Goal: Obtain resource: Obtain resource

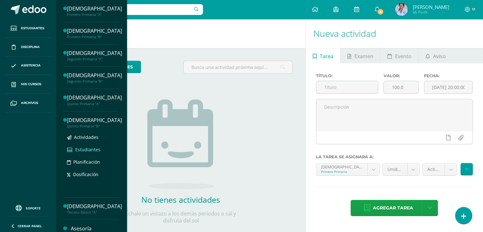
click at [92, 148] on span "Estudiantes" at bounding box center [87, 149] width 25 height 6
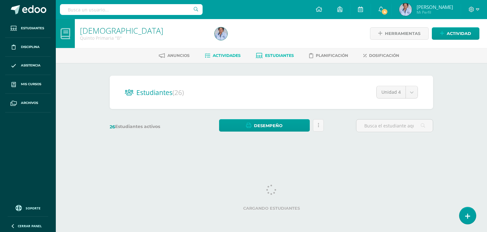
click at [224, 54] on span "Actividades" at bounding box center [227, 55] width 28 height 5
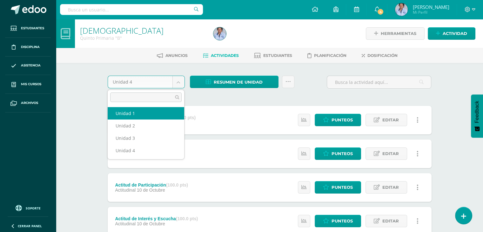
select select "Unidad 1"
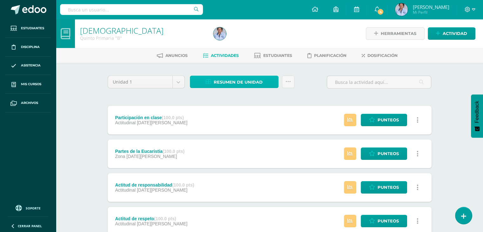
click at [233, 78] on span "Resumen de unidad" at bounding box center [238, 82] width 49 height 12
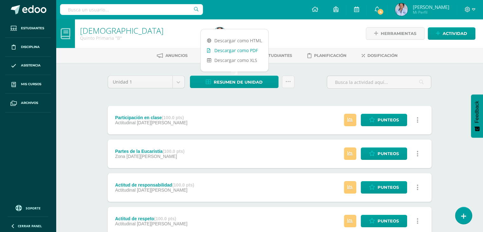
click at [244, 48] on link "Descargar como PDF" at bounding box center [235, 50] width 68 height 10
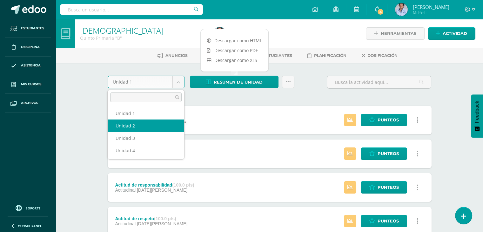
select select "Unidad 2"
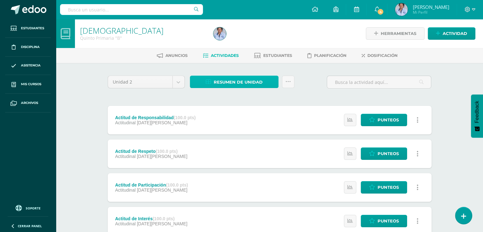
click at [237, 80] on span "Resumen de unidad" at bounding box center [238, 82] width 49 height 12
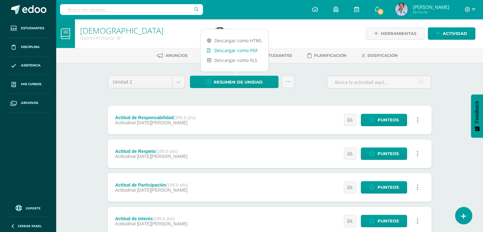
click at [248, 49] on link "Descargar como PDF" at bounding box center [235, 50] width 68 height 10
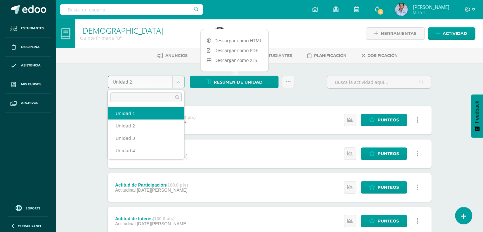
select select "Unidad 1"
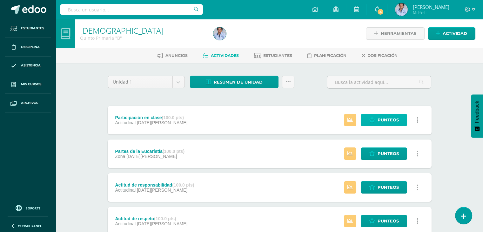
click at [380, 116] on span "Punteos" at bounding box center [387, 120] width 21 height 12
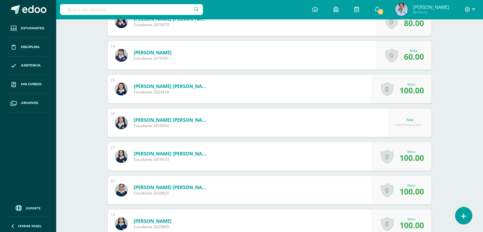
scroll to position [610, 0]
click at [407, 119] on div "Nota" at bounding box center [410, 119] width 28 height 3
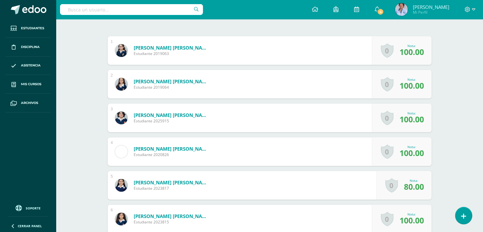
scroll to position [0, 0]
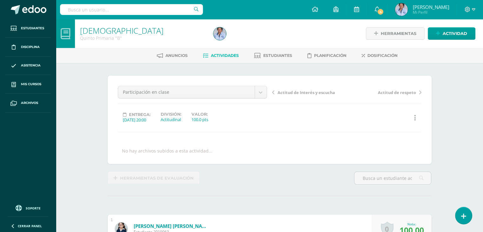
click at [220, 53] on span "Actividades" at bounding box center [225, 55] width 28 height 5
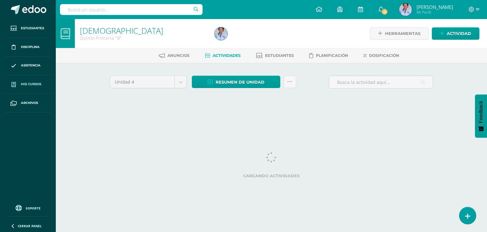
click at [37, 82] on span "Mis cursos" at bounding box center [31, 84] width 20 height 5
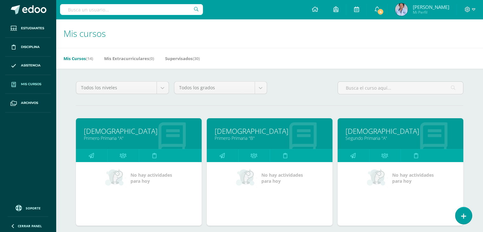
click at [31, 82] on span "Mis cursos" at bounding box center [31, 84] width 20 height 5
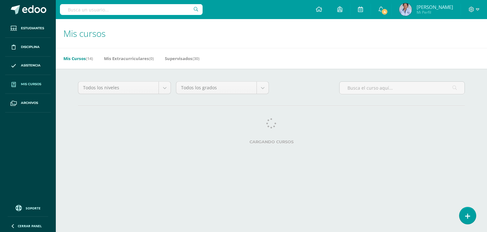
click at [33, 82] on span "Mis cursos" at bounding box center [31, 84] width 20 height 5
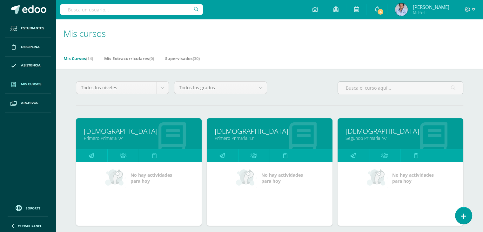
click at [141, 132] on link "[DEMOGRAPHIC_DATA]" at bounding box center [139, 131] width 110 height 10
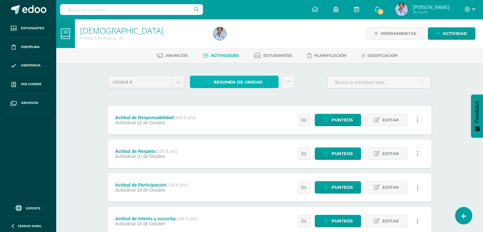
click at [237, 80] on span "Resumen de unidad" at bounding box center [238, 82] width 49 height 12
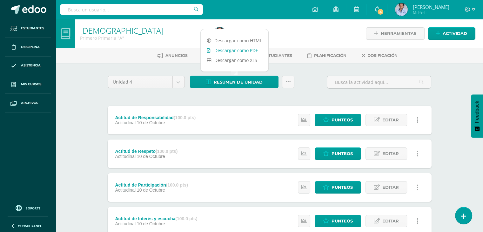
click at [244, 48] on link "Descargar como PDF" at bounding box center [235, 50] width 68 height 10
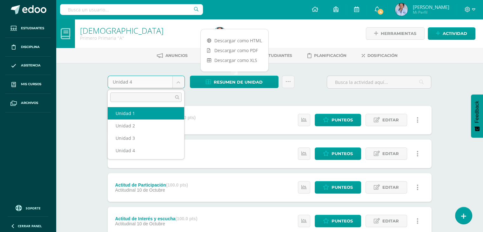
select select "Unidad 1"
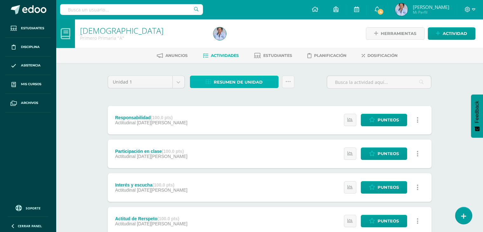
click at [238, 82] on span "Resumen de unidad" at bounding box center [238, 82] width 49 height 12
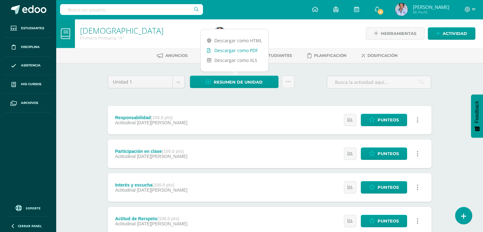
click at [244, 49] on link "Descargar como PDF" at bounding box center [235, 50] width 68 height 10
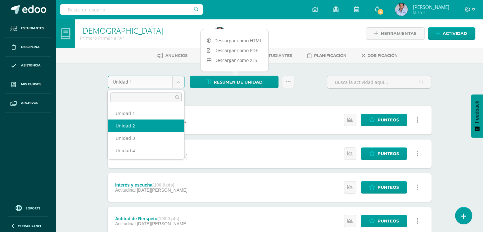
select select "Unidad 2"
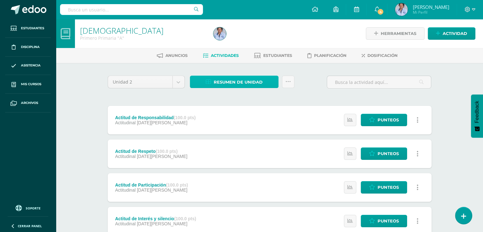
click at [235, 78] on span "Resumen de unidad" at bounding box center [238, 82] width 49 height 12
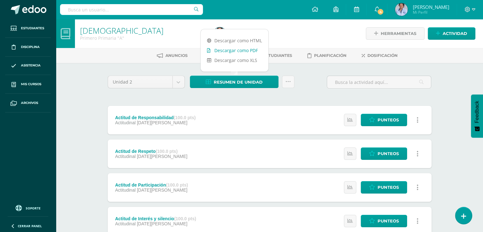
click at [252, 47] on link "Descargar como PDF" at bounding box center [235, 50] width 68 height 10
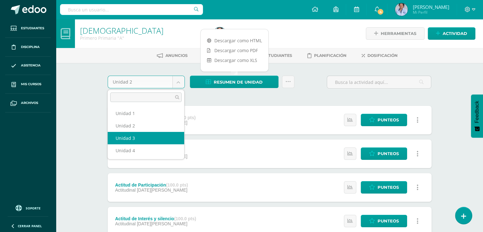
select select "Unidad 3"
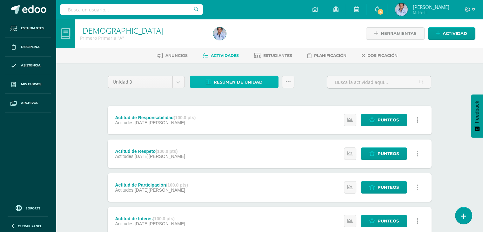
click at [241, 79] on span "Resumen de unidad" at bounding box center [238, 82] width 49 height 12
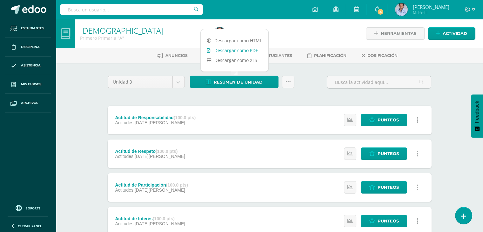
click at [252, 48] on link "Descargar como PDF" at bounding box center [235, 50] width 68 height 10
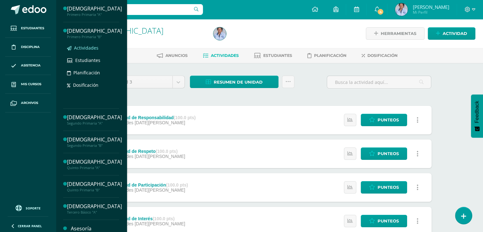
click at [91, 46] on span "Actividades" at bounding box center [86, 48] width 24 height 6
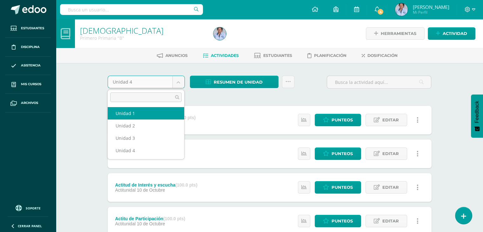
select select "Unidad 1"
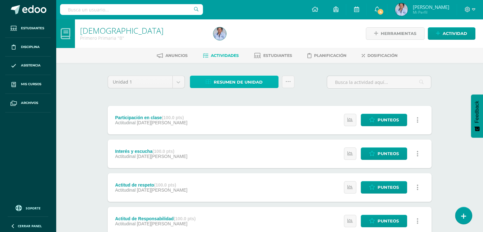
click at [234, 80] on span "Resumen de unidad" at bounding box center [238, 82] width 49 height 12
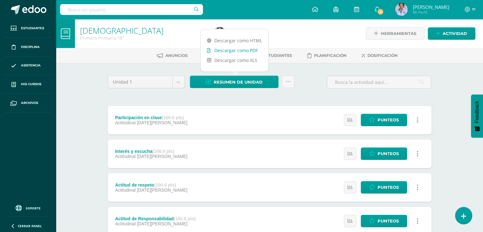
click at [233, 48] on link "Descargar como PDF" at bounding box center [235, 50] width 68 height 10
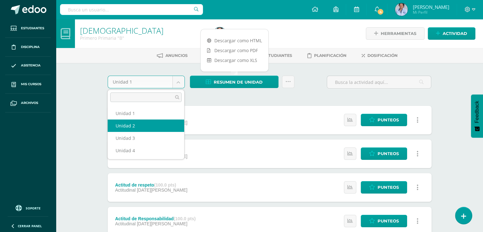
select select "Unidad 2"
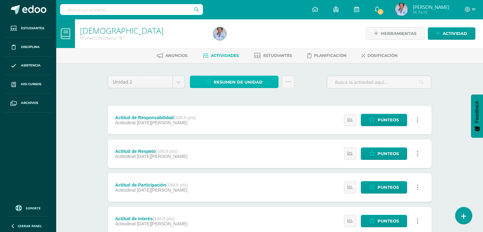
click at [238, 80] on span "Resumen de unidad" at bounding box center [238, 82] width 49 height 12
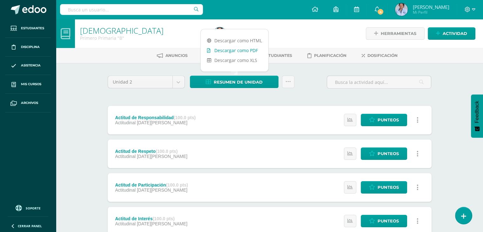
click at [234, 48] on link "Descargar como PDF" at bounding box center [235, 50] width 68 height 10
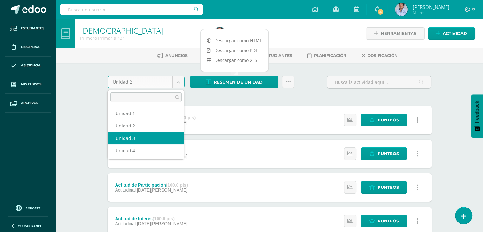
select select "Unidad 3"
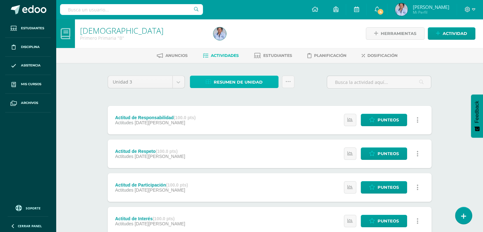
click at [237, 79] on span "Resumen de unidad" at bounding box center [238, 82] width 49 height 12
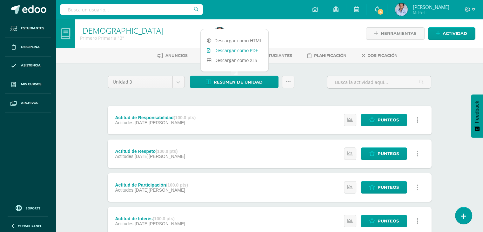
click at [240, 49] on link "Descargar como PDF" at bounding box center [235, 50] width 68 height 10
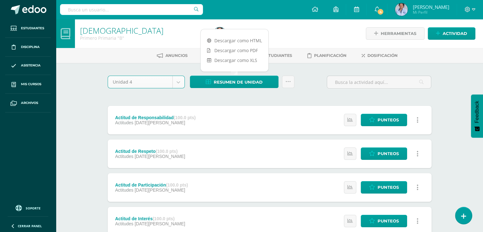
select select "Unidad 4"
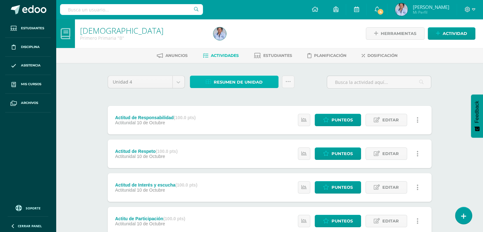
click at [243, 81] on span "Resumen de unidad" at bounding box center [238, 82] width 49 height 12
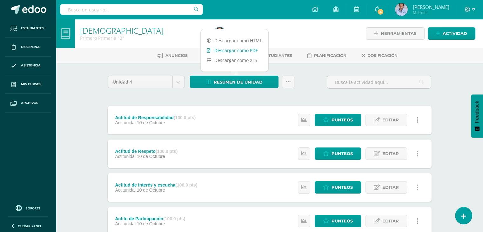
click at [243, 48] on link "Descargar como PDF" at bounding box center [235, 50] width 68 height 10
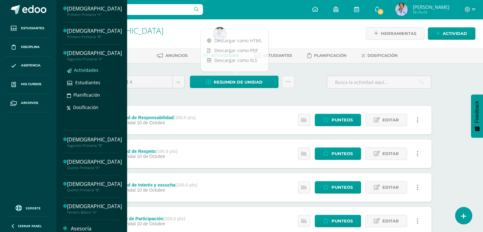
click at [90, 69] on span "Actividades" at bounding box center [86, 70] width 24 height 6
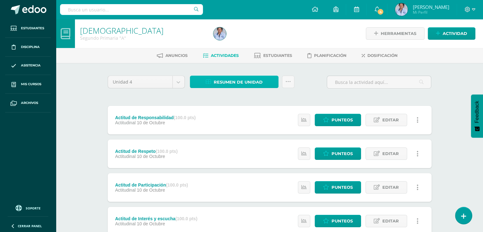
click at [234, 79] on span "Resumen de unidad" at bounding box center [238, 82] width 49 height 12
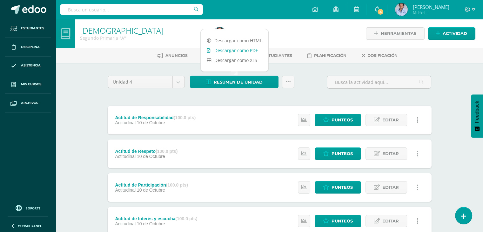
click at [249, 49] on link "Descargar como PDF" at bounding box center [235, 50] width 68 height 10
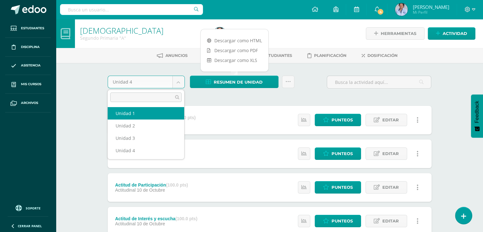
select select "Unidad 1"
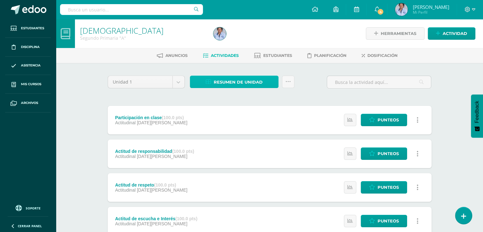
click at [235, 81] on span "Resumen de unidad" at bounding box center [238, 82] width 49 height 12
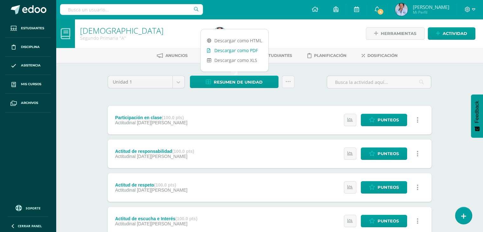
click at [249, 48] on link "Descargar como PDF" at bounding box center [235, 50] width 68 height 10
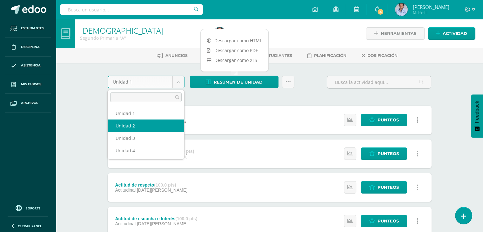
select select "Unidad 2"
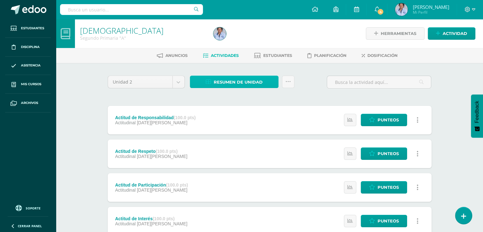
click at [240, 80] on span "Resumen de unidad" at bounding box center [238, 82] width 49 height 12
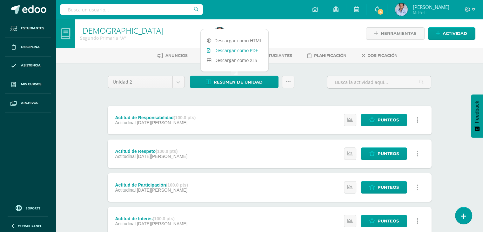
click at [241, 48] on link "Descargar como PDF" at bounding box center [235, 50] width 68 height 10
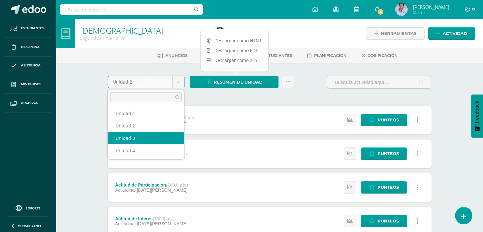
select select "Unidad 3"
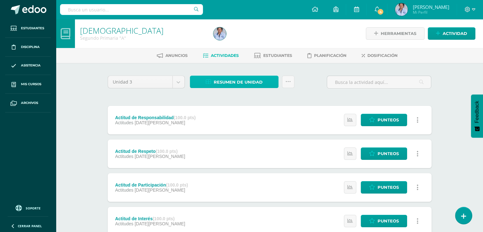
click at [246, 79] on span "Resumen de unidad" at bounding box center [238, 82] width 49 height 12
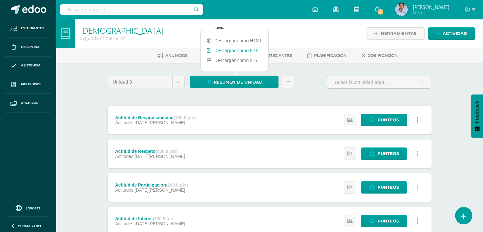
click at [249, 49] on link "Descargar como PDF" at bounding box center [235, 50] width 68 height 10
click at [299, 26] on div at bounding box center [279, 33] width 136 height 29
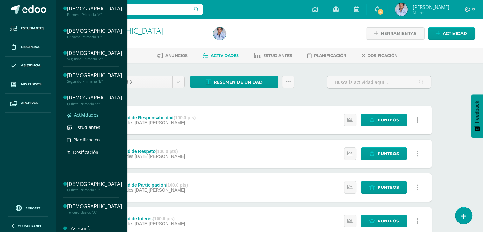
click at [91, 113] on span "Actividades" at bounding box center [86, 115] width 24 height 6
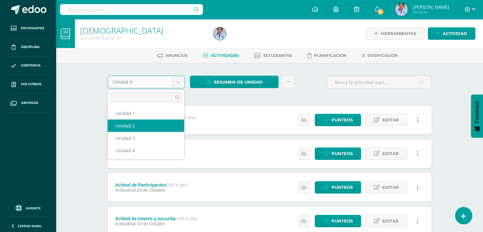
select select "Unidad 2"
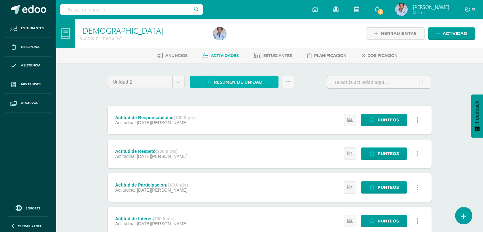
click at [244, 80] on span "Resumen de unidad" at bounding box center [238, 82] width 49 height 12
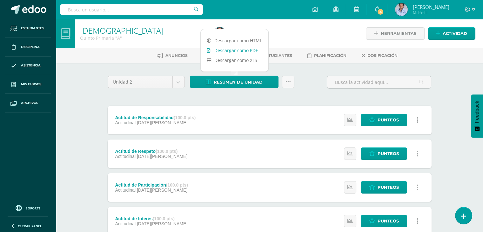
click at [247, 48] on link "Descargar como PDF" at bounding box center [235, 50] width 68 height 10
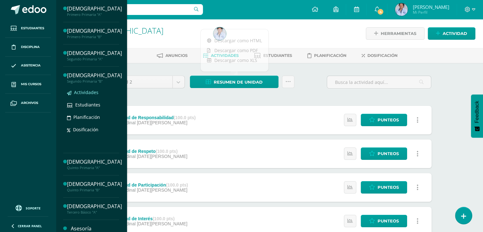
click at [86, 90] on span "Actividades" at bounding box center [86, 92] width 24 height 6
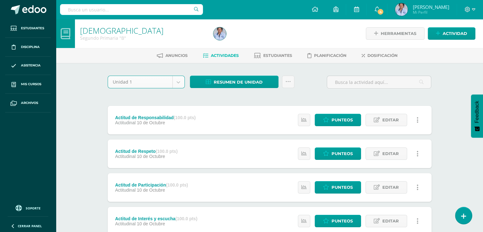
select select "Unidad 1"
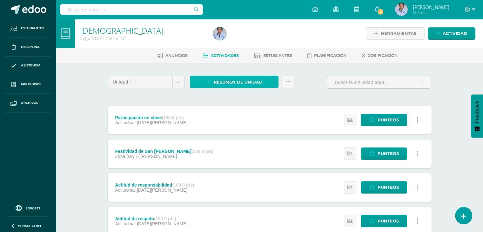
click at [234, 80] on span "Resumen de unidad" at bounding box center [238, 82] width 49 height 12
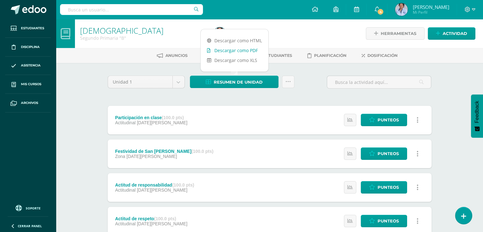
click at [249, 48] on link "Descargar como PDF" at bounding box center [235, 50] width 68 height 10
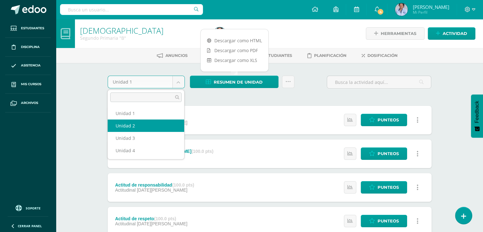
select select "Unidad 2"
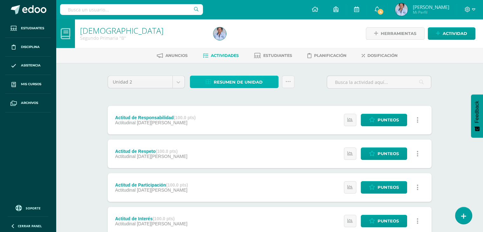
click at [239, 81] on span "Resumen de unidad" at bounding box center [238, 82] width 49 height 12
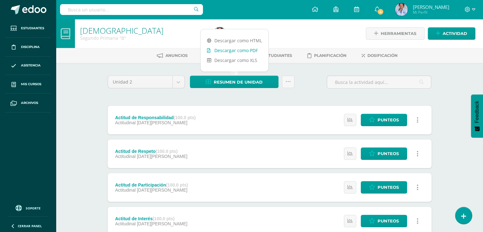
click at [246, 49] on link "Descargar como PDF" at bounding box center [235, 50] width 68 height 10
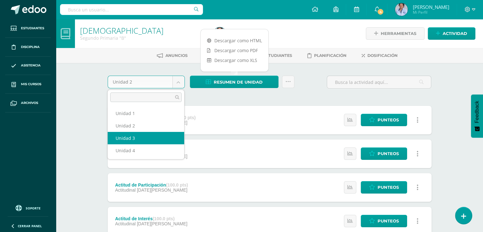
select select "Unidad 3"
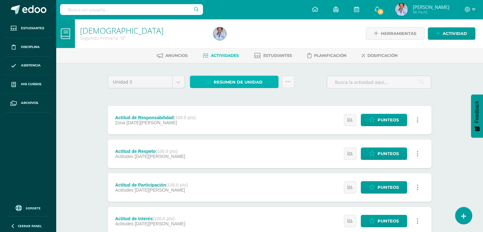
click at [233, 78] on span "Resumen de unidad" at bounding box center [238, 82] width 49 height 12
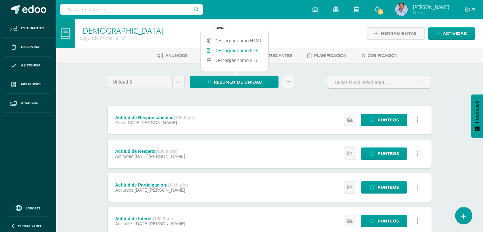
click at [242, 48] on link "Descargar como PDF" at bounding box center [235, 50] width 68 height 10
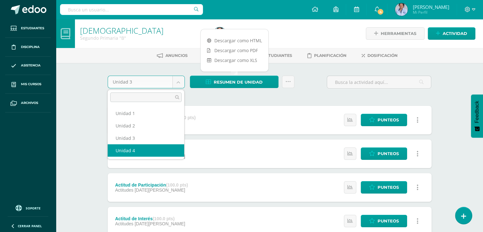
select select "Unidad 4"
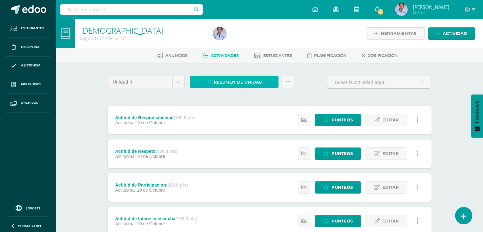
click at [234, 79] on span "Resumen de unidad" at bounding box center [238, 82] width 49 height 12
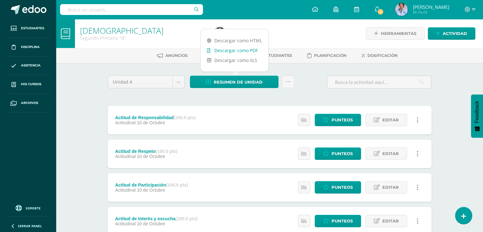
click at [243, 49] on link "Descargar como PDF" at bounding box center [235, 50] width 68 height 10
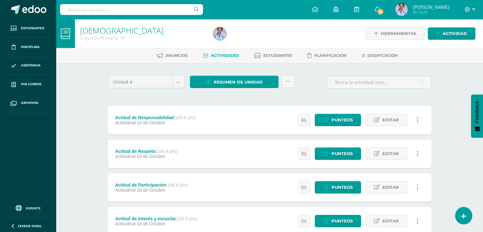
click at [141, 92] on div "Unidad 4 Unidad 1 Unidad 2 Unidad 3 Unidad 4" at bounding box center [146, 85] width 82 height 18
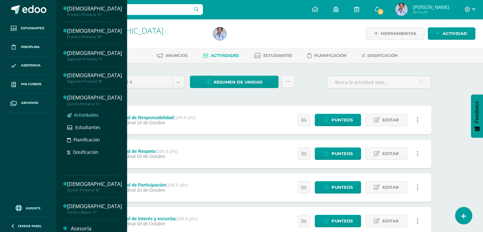
click at [88, 113] on span "Actividades" at bounding box center [86, 115] width 24 height 6
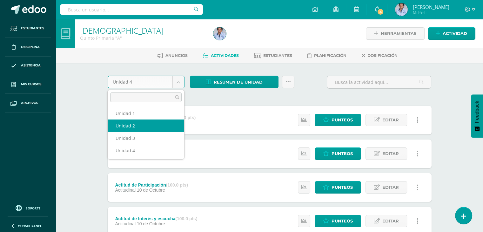
select select "Unidad 2"
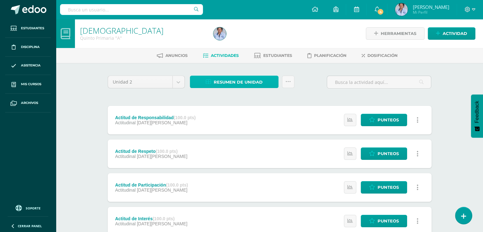
click at [241, 80] on span "Resumen de unidad" at bounding box center [238, 82] width 49 height 12
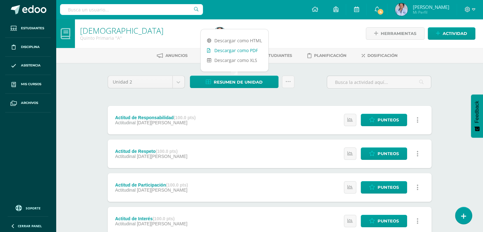
click at [249, 49] on link "Descargar como PDF" at bounding box center [235, 50] width 68 height 10
